Goal: Task Accomplishment & Management: Complete application form

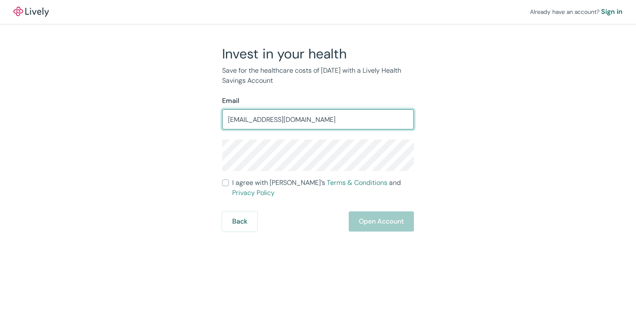
type input "[EMAIL_ADDRESS][DOMAIN_NAME]"
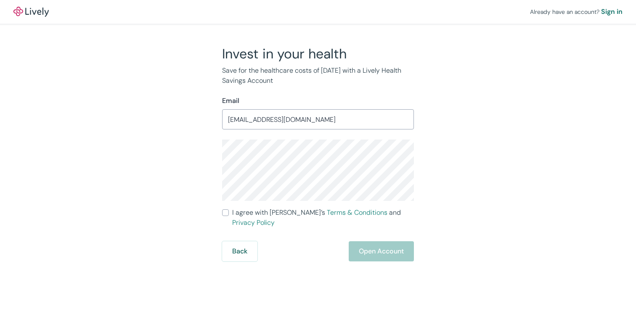
click at [226, 212] on input "I agree with Lively’s Terms & Conditions and Privacy Policy" at bounding box center [225, 212] width 7 height 7
checkbox input "true"
click at [380, 243] on button "Open Account" at bounding box center [381, 251] width 65 height 20
